Goal: Browse casually

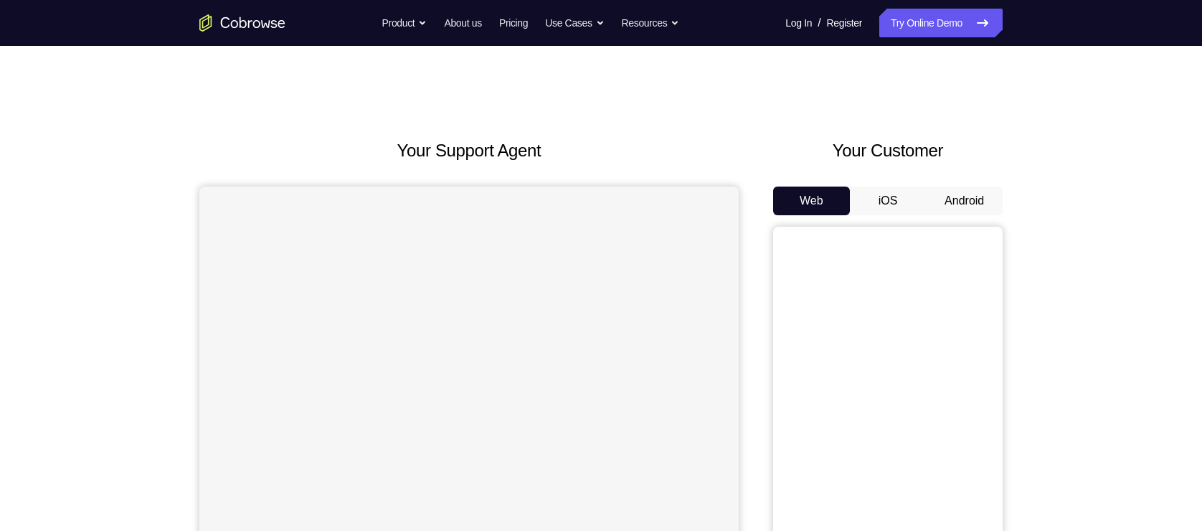
click at [960, 189] on button "Android" at bounding box center [964, 200] width 77 height 29
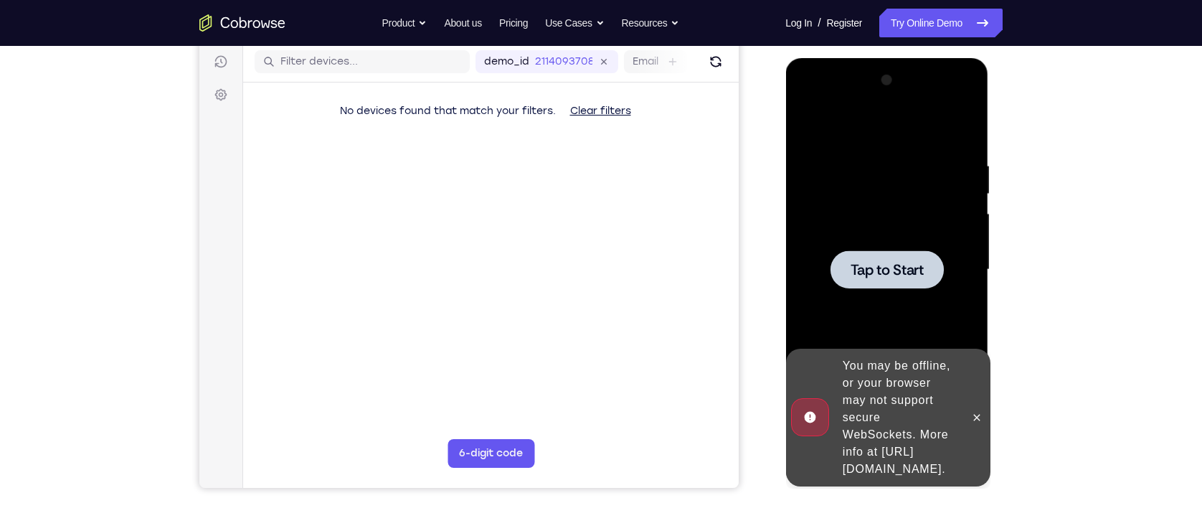
click at [856, 209] on div at bounding box center [886, 270] width 181 height 402
